Goal: Transaction & Acquisition: Download file/media

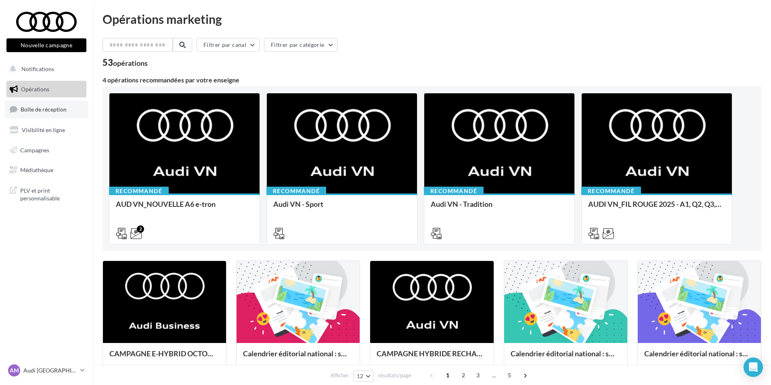
click at [29, 109] on span "Boîte de réception" at bounding box center [44, 109] width 46 height 7
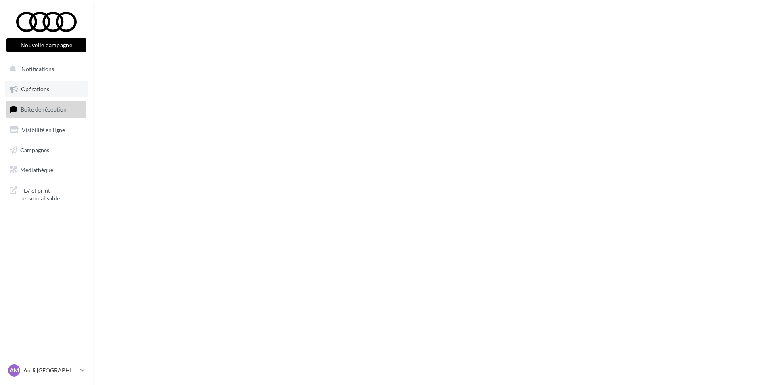
click at [42, 96] on link "Opérations" at bounding box center [46, 89] width 83 height 17
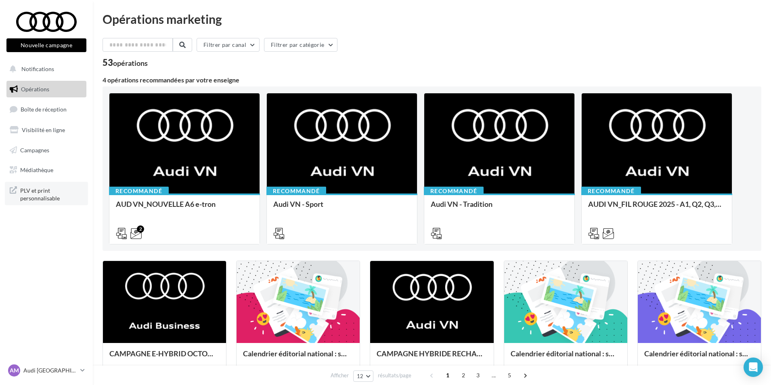
click at [46, 197] on span "PLV et print personnalisable" at bounding box center [51, 193] width 63 height 17
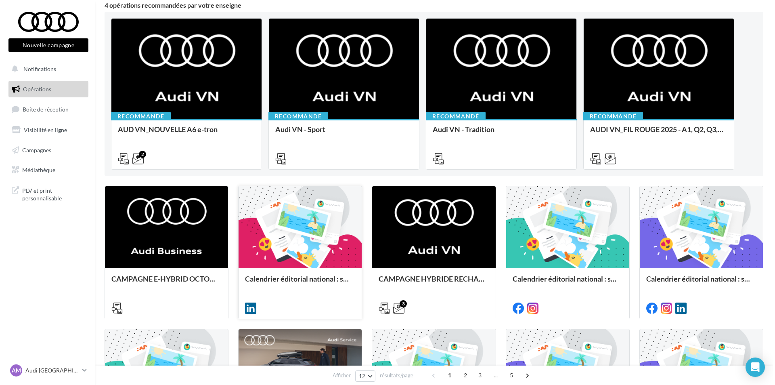
scroll to position [81, 0]
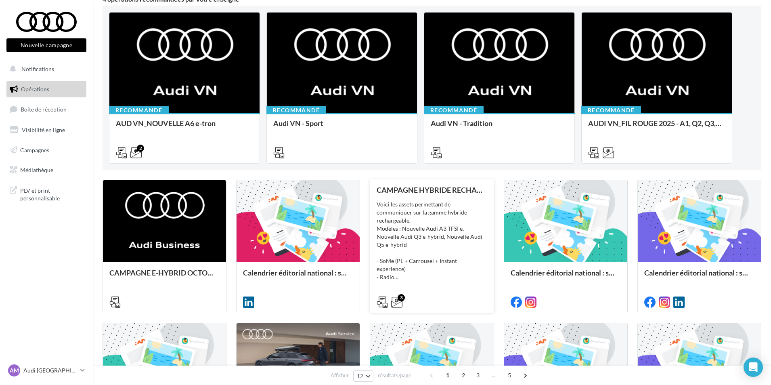
click at [418, 233] on div "Voici les assets permettant de communiquer sur la gamme hybride rechargeable. M…" at bounding box center [432, 240] width 110 height 81
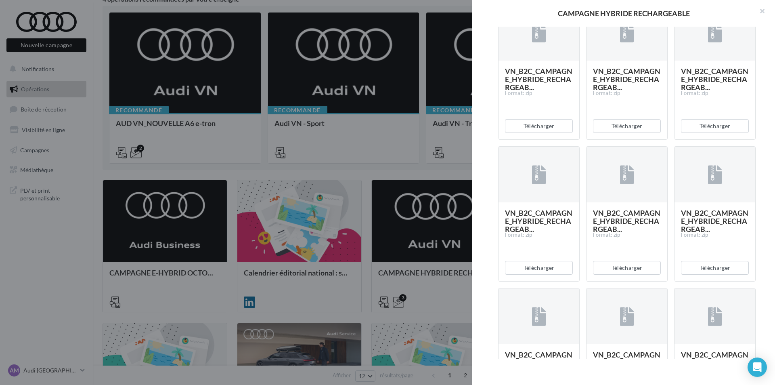
scroll to position [202, 0]
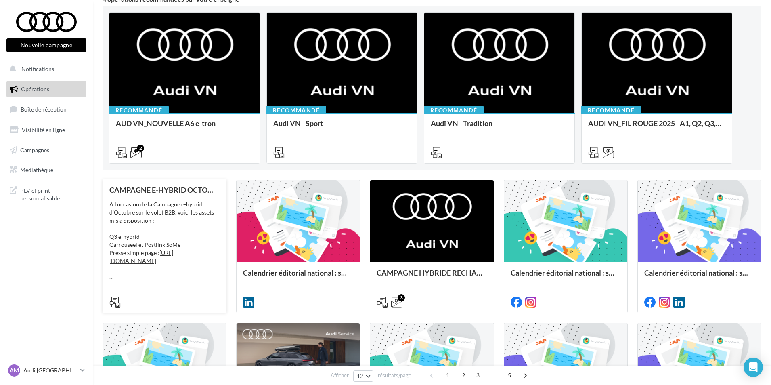
click at [176, 230] on div "A l'occasion de la Campagne e-hybrid d'Octobre sur le volet B2B, voici les asse…" at bounding box center [164, 240] width 110 height 81
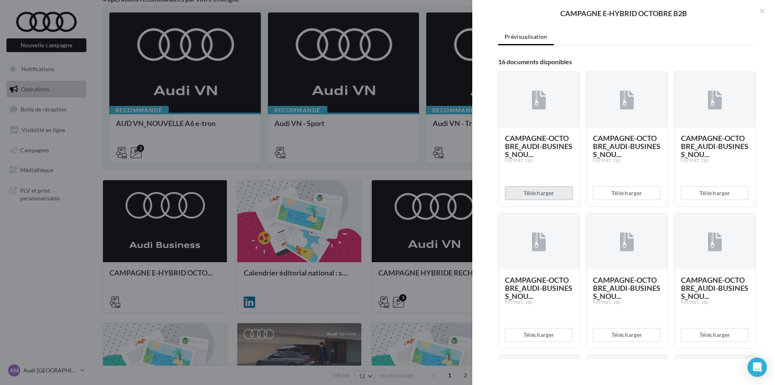
scroll to position [162, 0]
click at [543, 200] on button "Télécharger" at bounding box center [539, 193] width 68 height 14
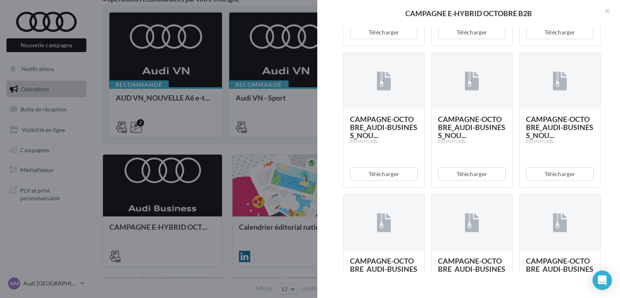
scroll to position [606, 0]
click at [546, 181] on button "Télécharger" at bounding box center [560, 174] width 68 height 14
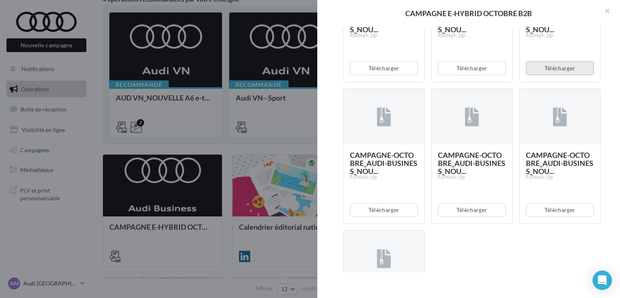
scroll to position [727, 0]
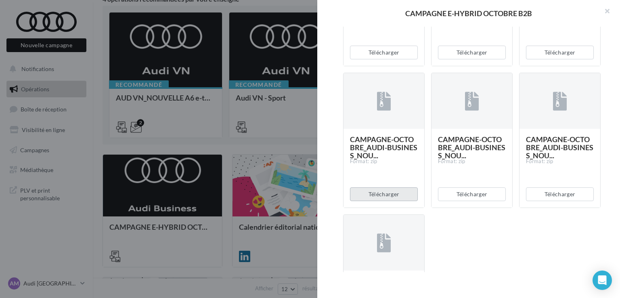
click at [395, 201] on button "Télécharger" at bounding box center [384, 194] width 68 height 14
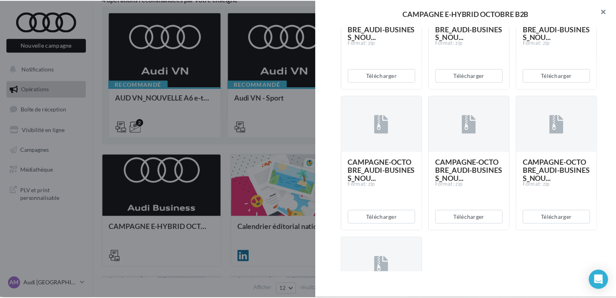
scroll to position [704, 0]
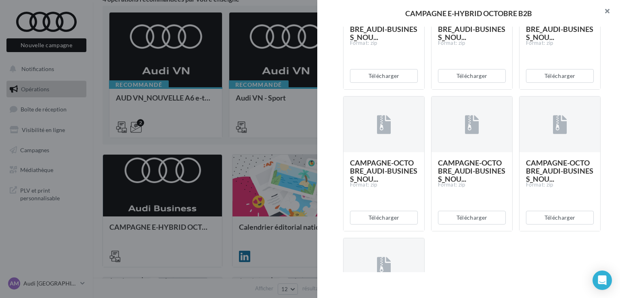
click at [607, 12] on button "button" at bounding box center [604, 12] width 32 height 24
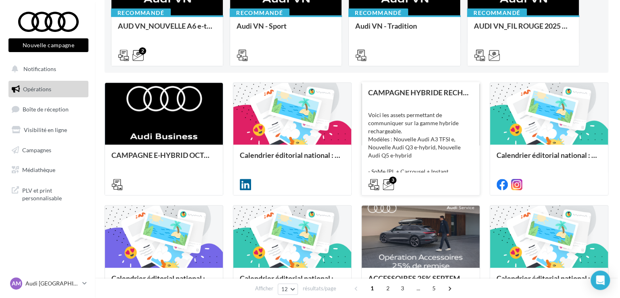
scroll to position [162, 0]
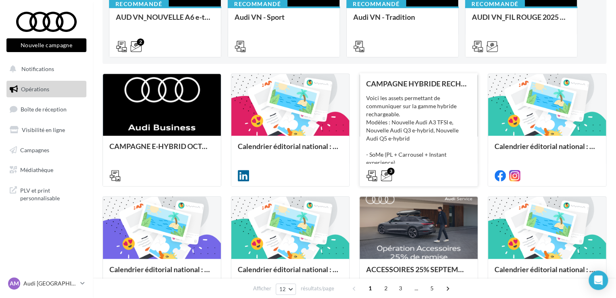
click at [426, 128] on div "Voici les assets permettant de communiquer sur la gamme hybride rechargeable. M…" at bounding box center [418, 134] width 105 height 81
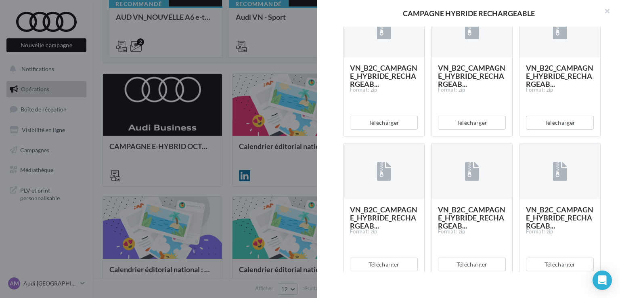
scroll to position [525, 0]
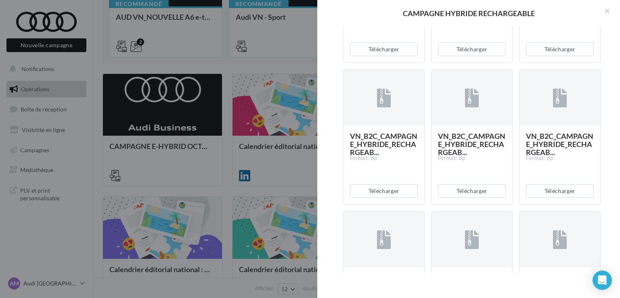
scroll to position [1454, 0]
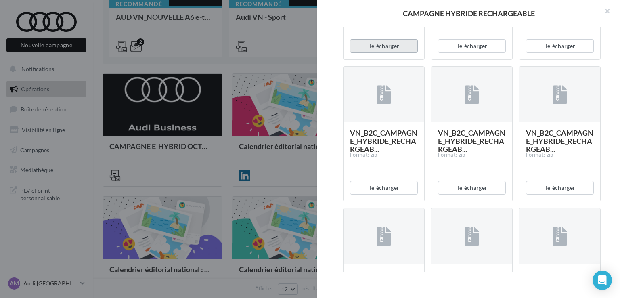
click at [383, 53] on button "Télécharger" at bounding box center [384, 46] width 68 height 14
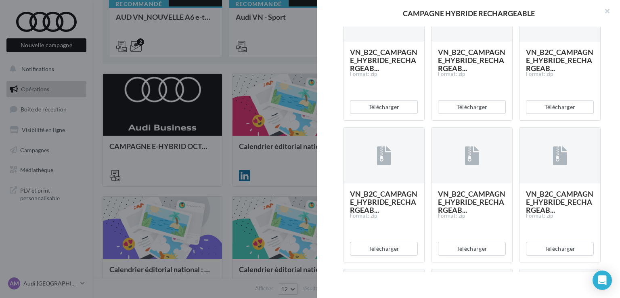
scroll to position [1575, 0]
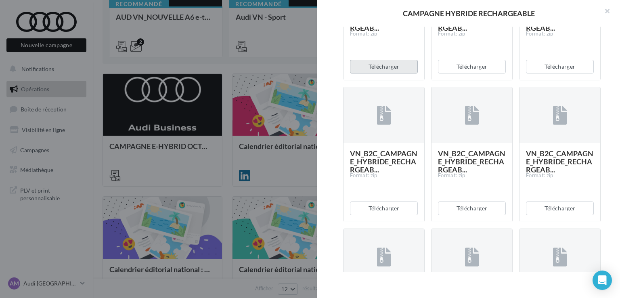
click at [380, 74] on button "Télécharger" at bounding box center [384, 67] width 68 height 14
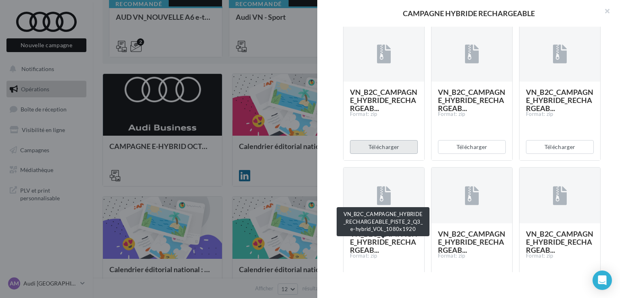
scroll to position [1656, 0]
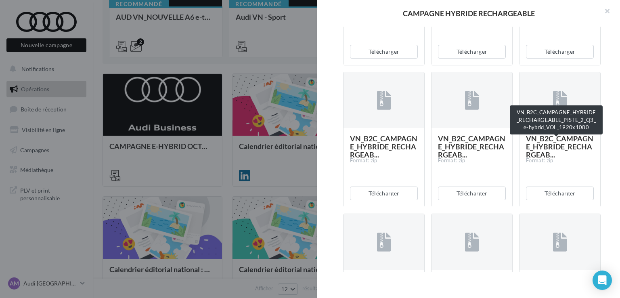
scroll to position [1737, 0]
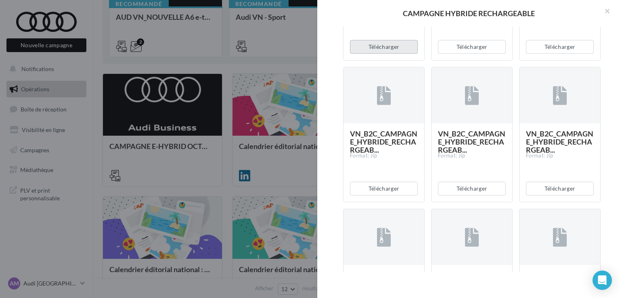
drag, startPoint x: 378, startPoint y: 181, endPoint x: 391, endPoint y: 181, distance: 12.9
click at [378, 54] on button "Télécharger" at bounding box center [384, 47] width 68 height 14
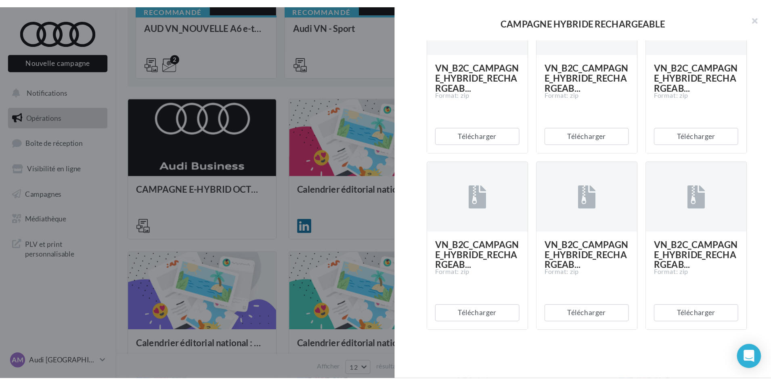
scroll to position [1918, 0]
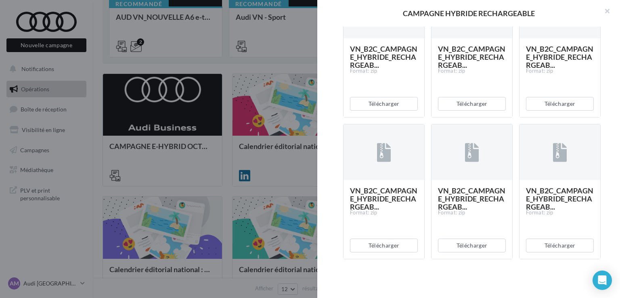
click at [99, 65] on div at bounding box center [310, 149] width 620 height 298
